Goal: Task Accomplishment & Management: Manage account settings

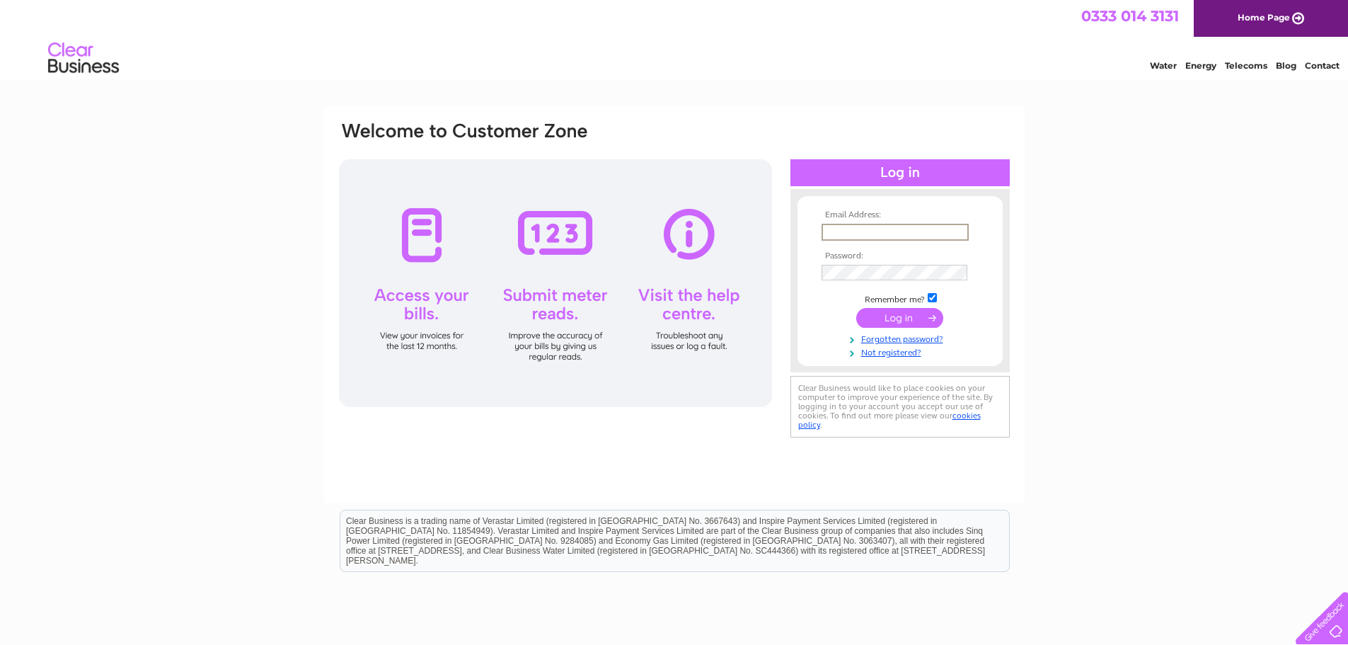
click at [847, 226] on input "text" at bounding box center [895, 232] width 147 height 17
type input "property@mkbv.uk"
click at [856, 308] on input "submit" at bounding box center [899, 318] width 87 height 20
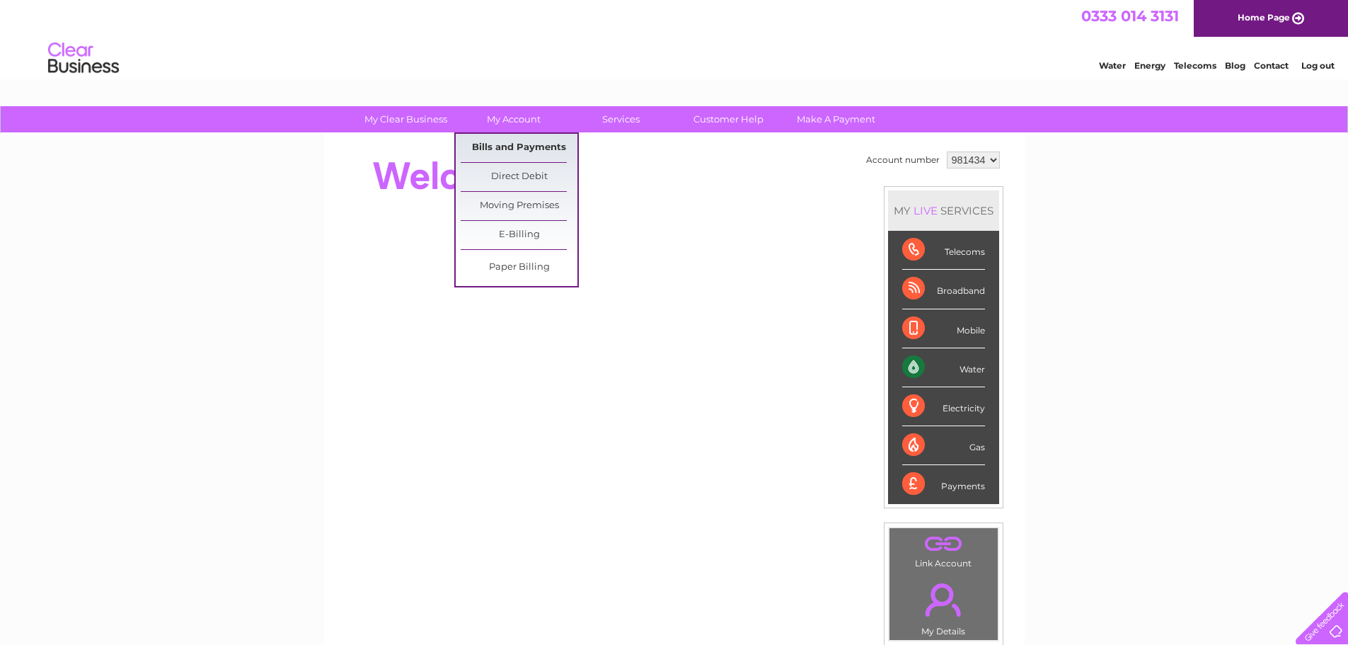
click at [524, 146] on link "Bills and Payments" at bounding box center [519, 148] width 117 height 28
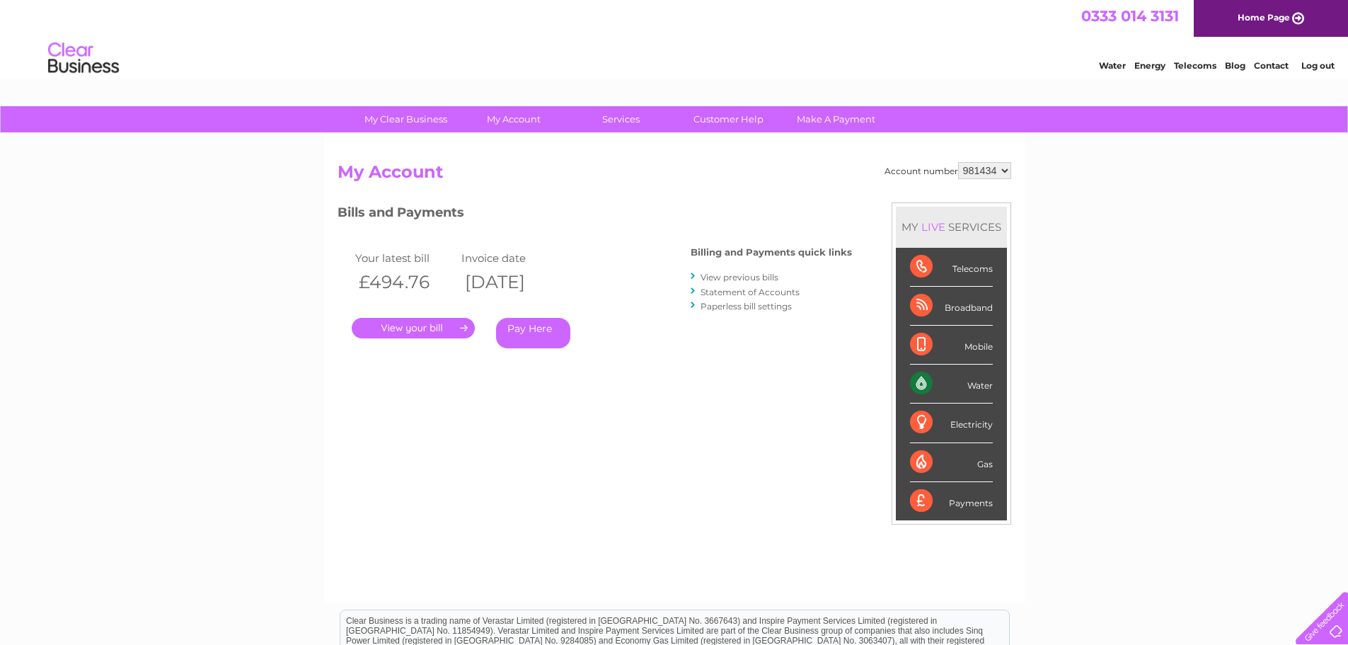
click at [425, 331] on link "." at bounding box center [413, 328] width 123 height 21
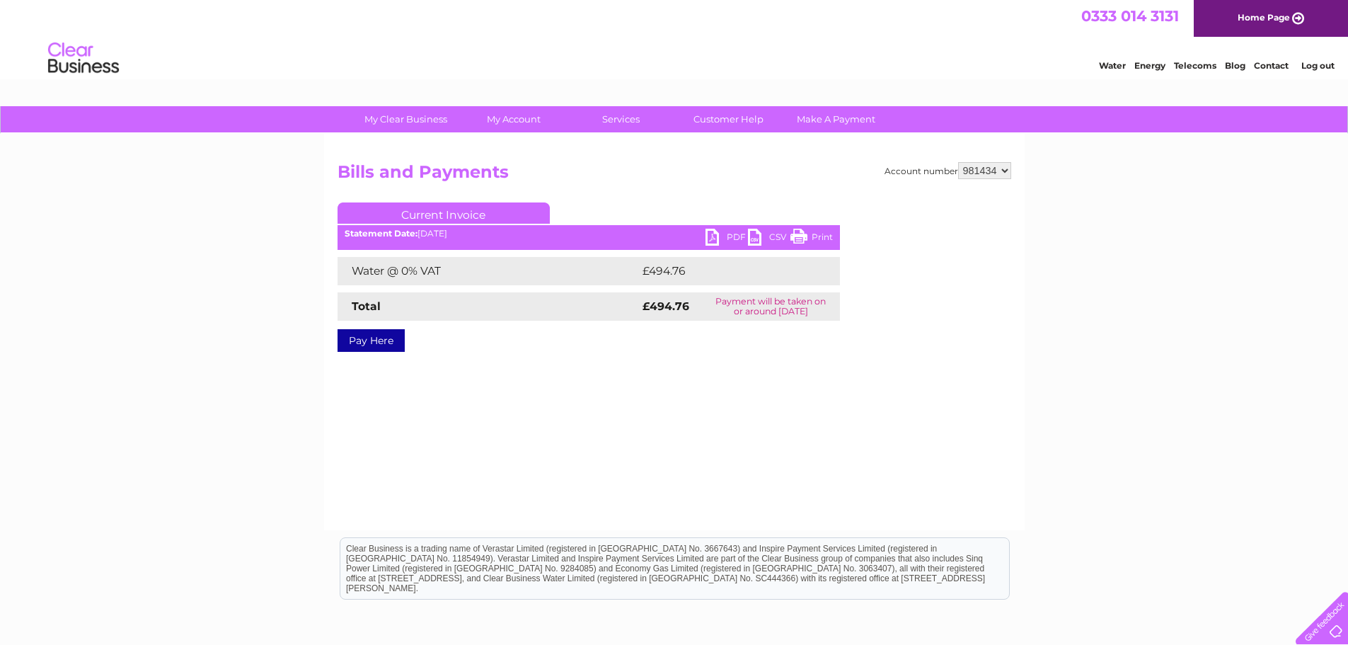
click at [722, 232] on link "PDF" at bounding box center [726, 239] width 42 height 21
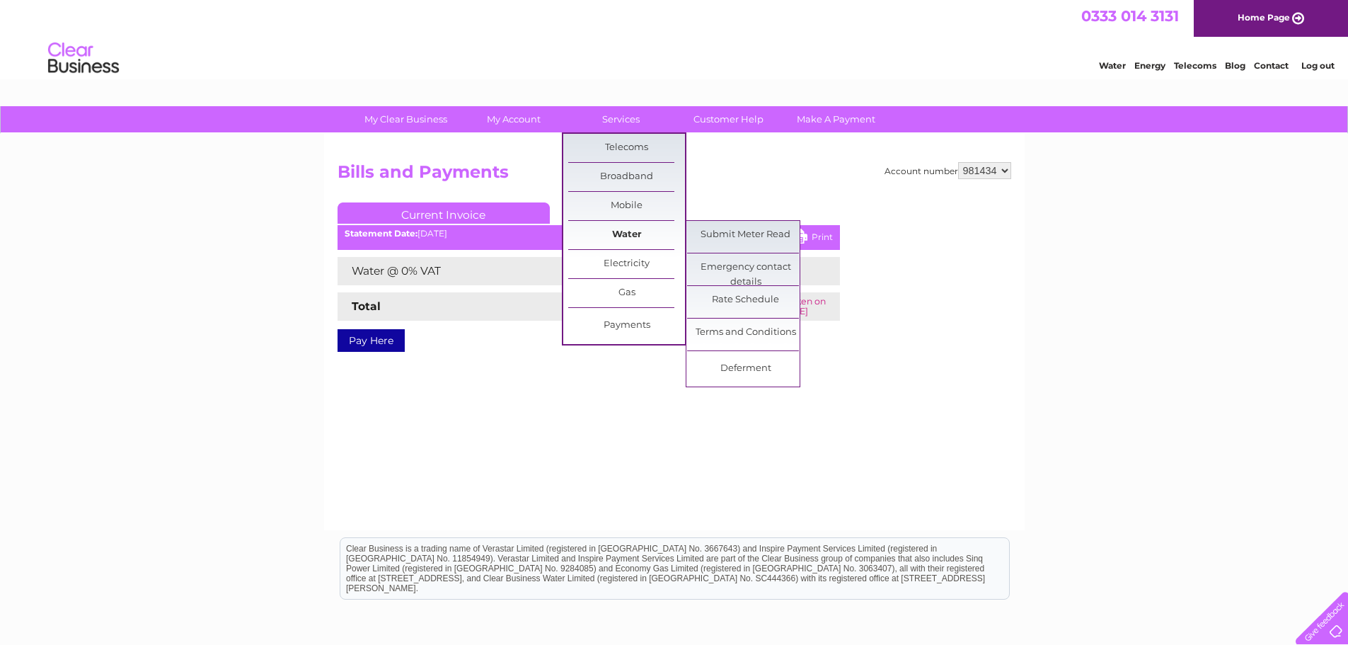
click at [614, 231] on link "Water" at bounding box center [626, 235] width 117 height 28
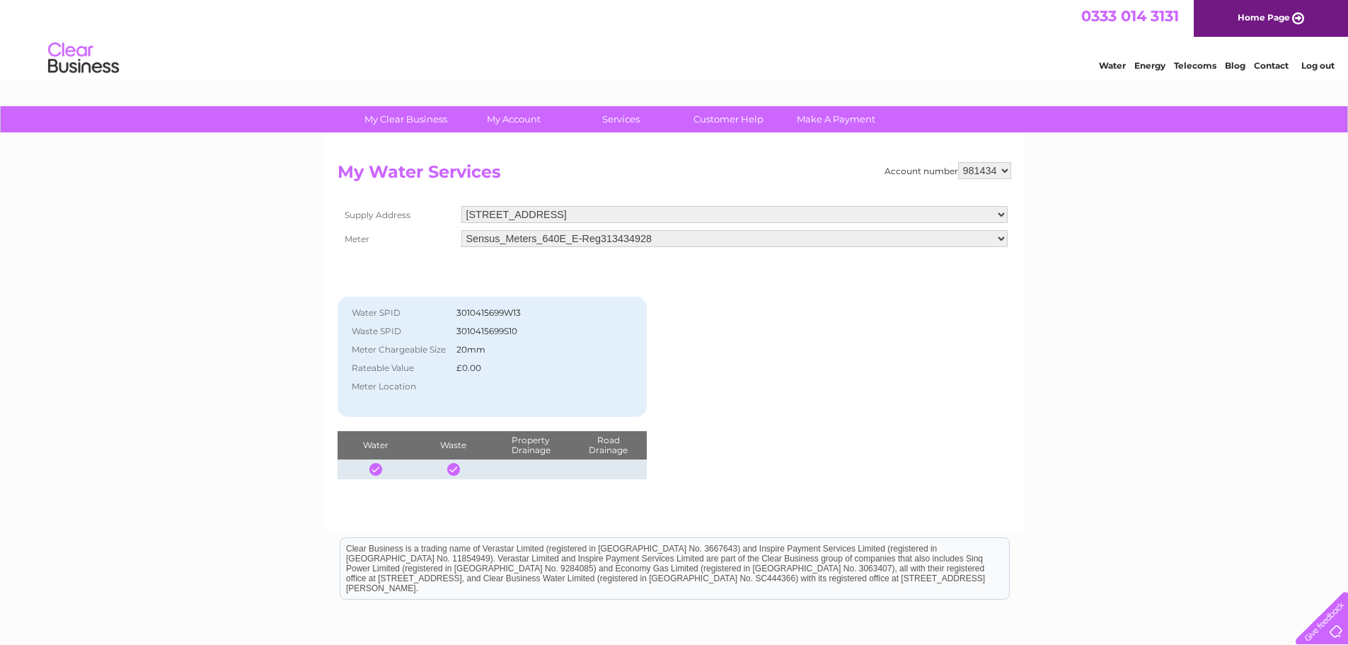
click at [1114, 67] on link "Water" at bounding box center [1112, 65] width 27 height 11
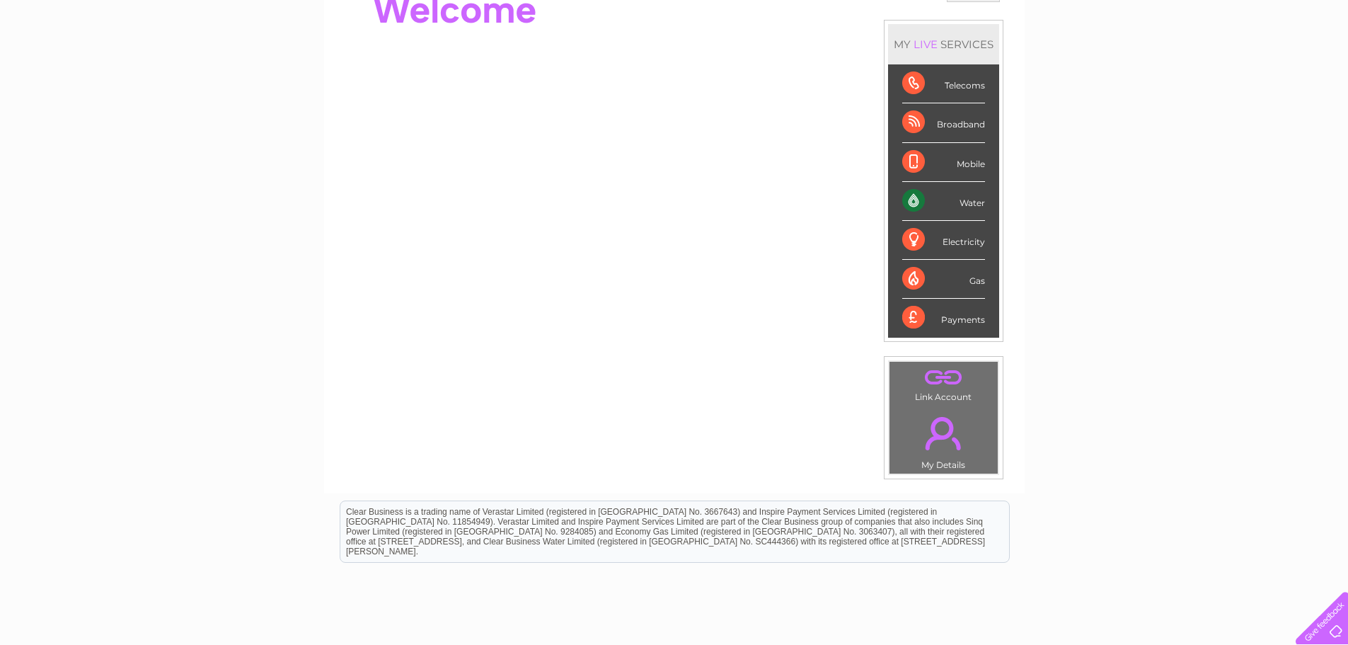
scroll to position [142, 0]
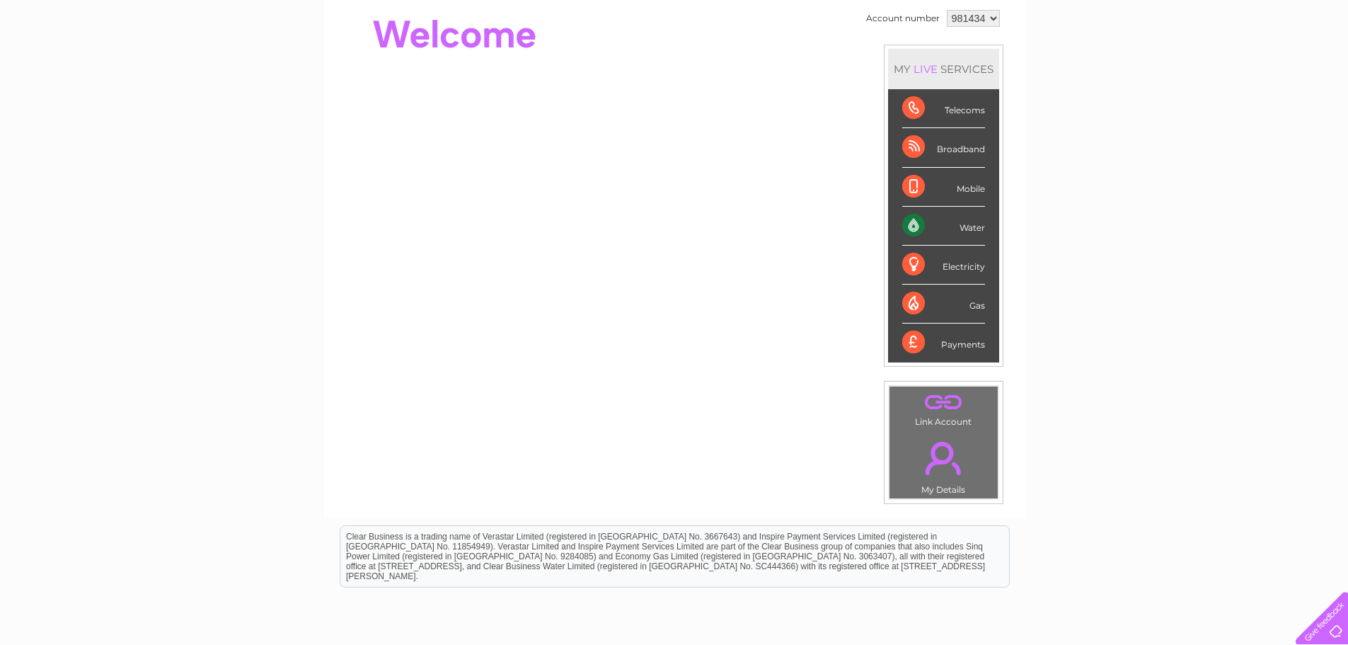
click at [916, 224] on div "Water" at bounding box center [943, 226] width 83 height 39
click at [971, 228] on div "Water" at bounding box center [943, 226] width 83 height 39
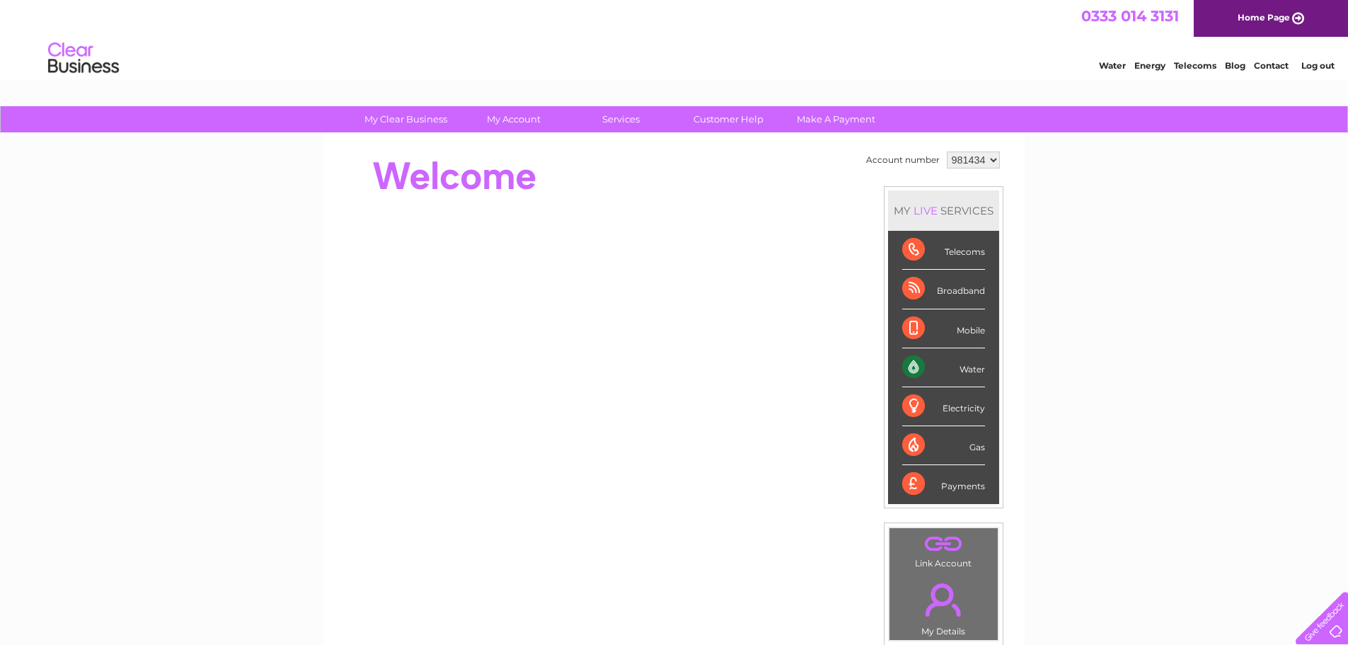
click at [993, 161] on select "981434" at bounding box center [973, 159] width 53 height 17
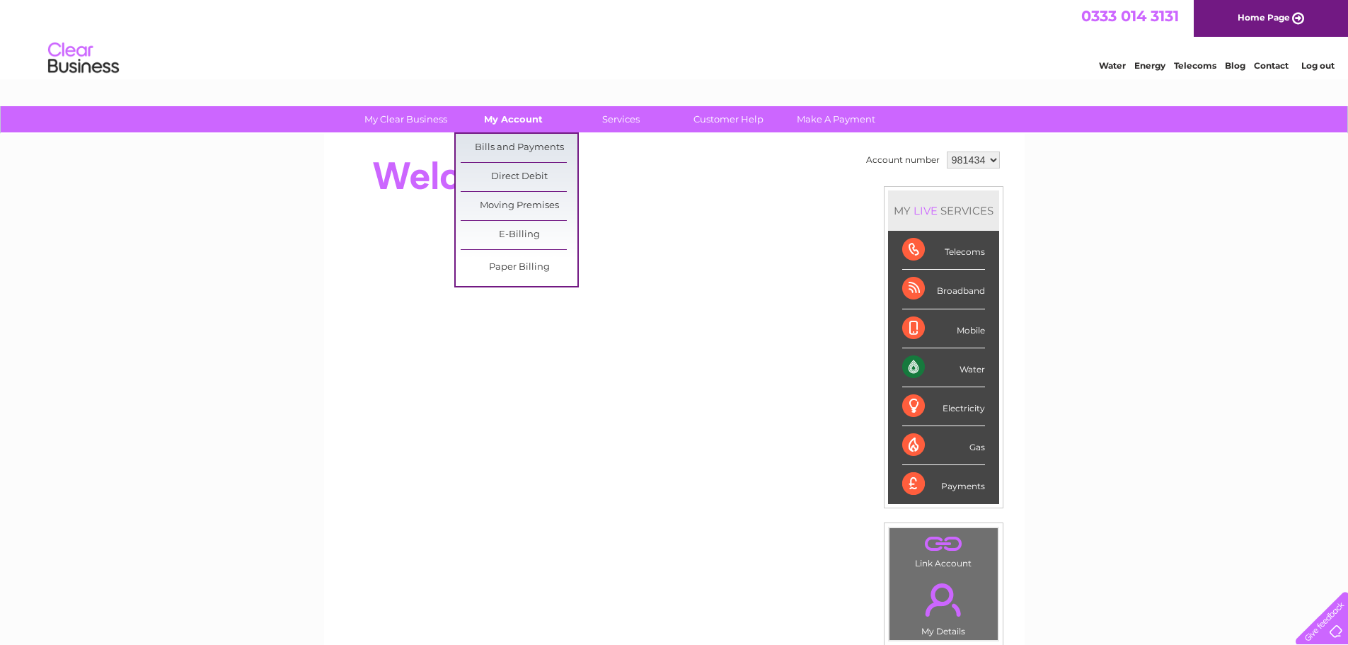
click at [511, 113] on link "My Account" at bounding box center [513, 119] width 117 height 26
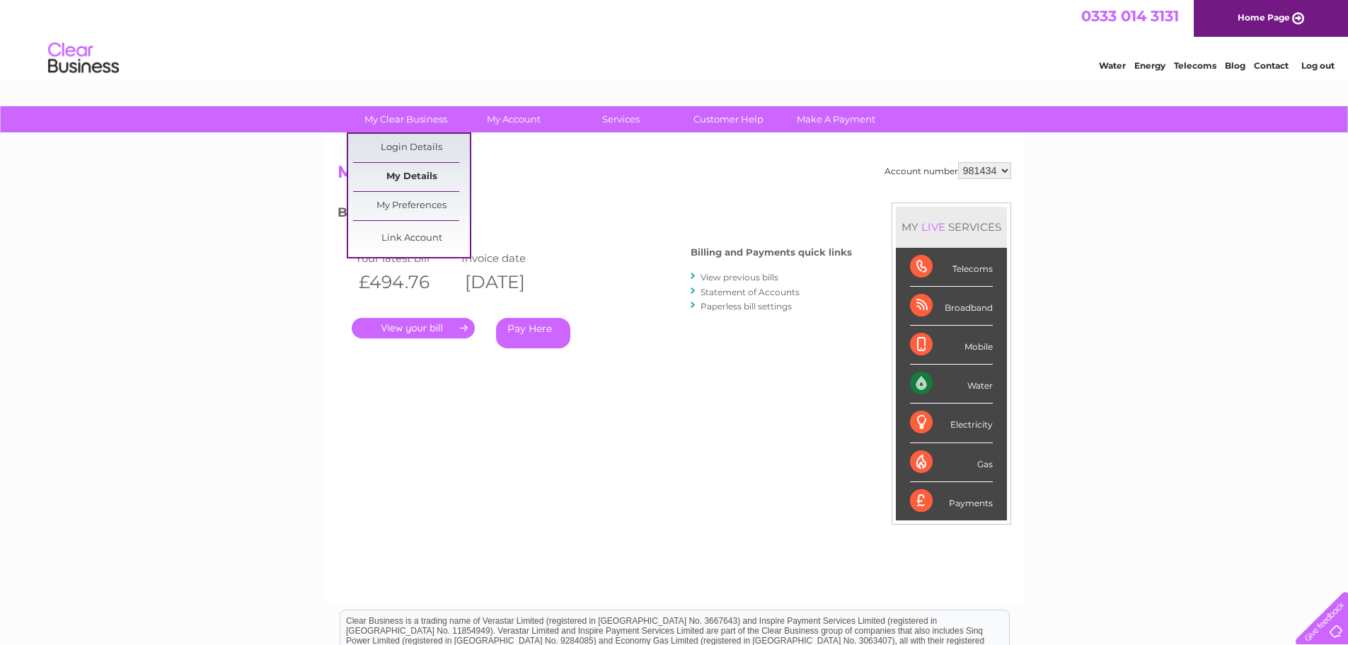
click at [421, 172] on link "My Details" at bounding box center [411, 177] width 117 height 28
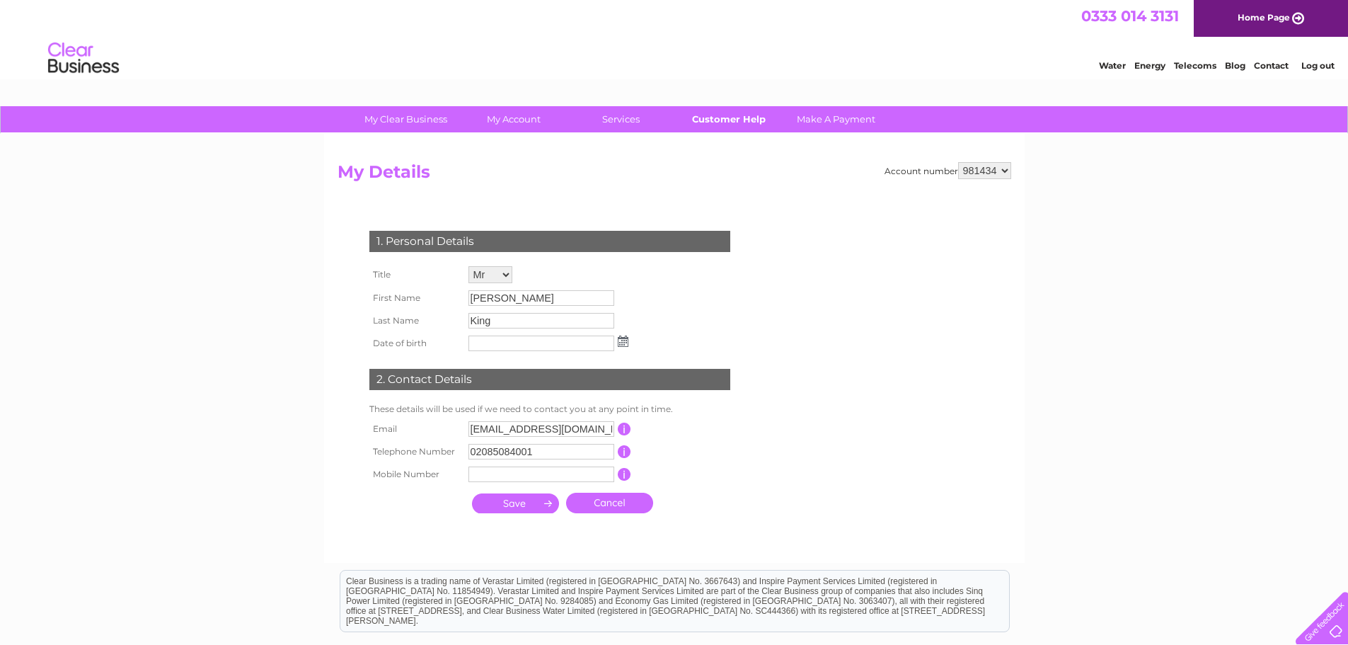
click at [727, 118] on link "Customer Help" at bounding box center [728, 119] width 117 height 26
